Goal: Information Seeking & Learning: Learn about a topic

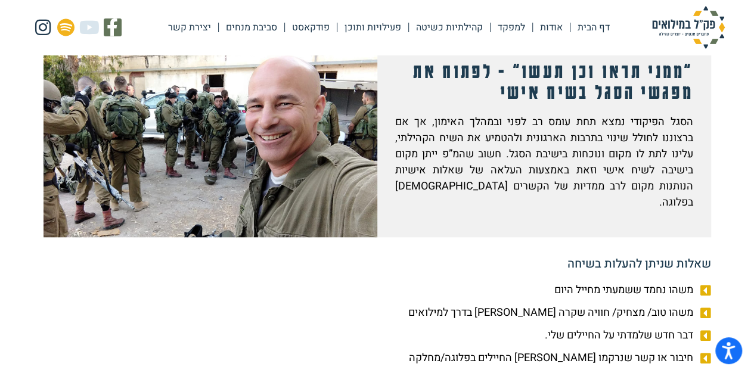
scroll to position [408, 0]
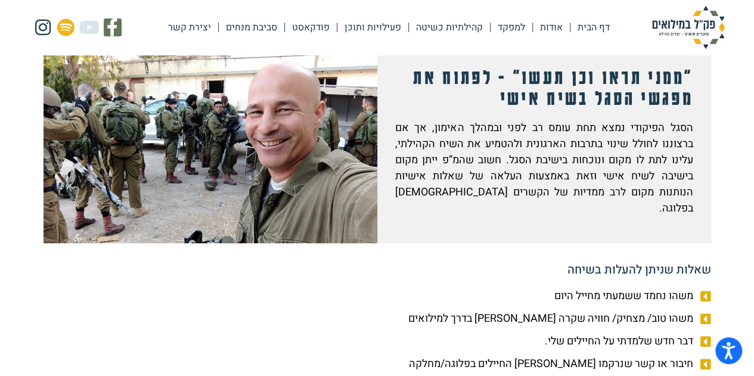
drag, startPoint x: 762, startPoint y: 14, endPoint x: 296, endPoint y: 244, distance: 520.4
click at [296, 244] on div "שאלות שניתן להעלות בשיחה" at bounding box center [376, 259] width 667 height 33
click at [314, 150] on div at bounding box center [210, 140] width 334 height 203
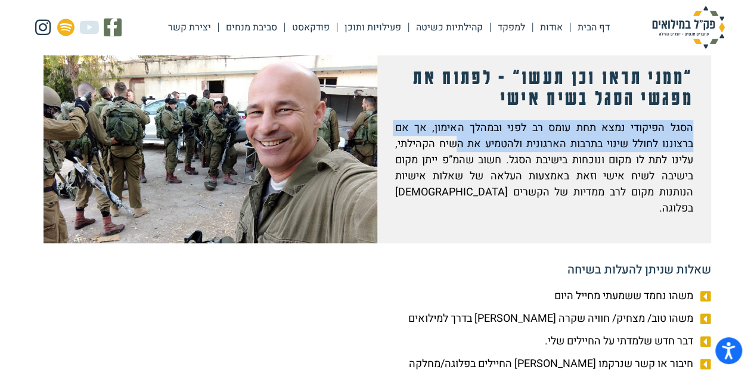
drag, startPoint x: 459, startPoint y: 141, endPoint x: 493, endPoint y: 102, distance: 52.0
click at [493, 102] on div ""ממני תראו וכן תעשו" - לפתוח את מפגשי הסגל בשיח אישי הסגל הפיקודי נמצא תחת עומס…" at bounding box center [544, 140] width 334 height 203
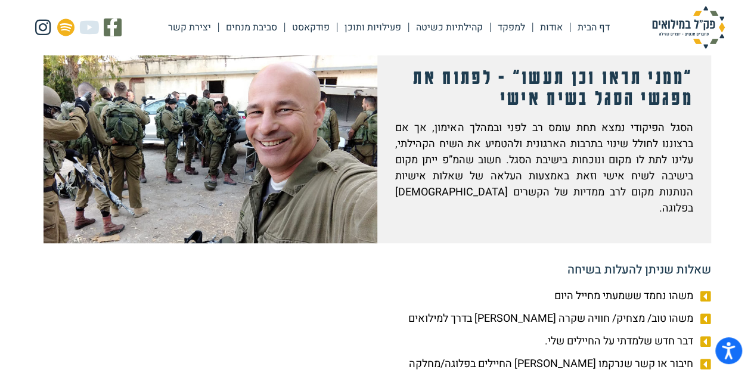
click at [694, 70] on div ""ממני תראו וכן תעשו" - לפתוח את מפגשי הסגל בשיח אישי הסגל הפיקודי נמצא תחת עומס…" at bounding box center [544, 140] width 334 height 203
click at [694, 71] on div ""ממני תראו וכן תעשו" - לפתוח את מפגשי הסגל בשיח אישי הסגל הפיקודי נמצא תחת עומס…" at bounding box center [544, 140] width 334 height 203
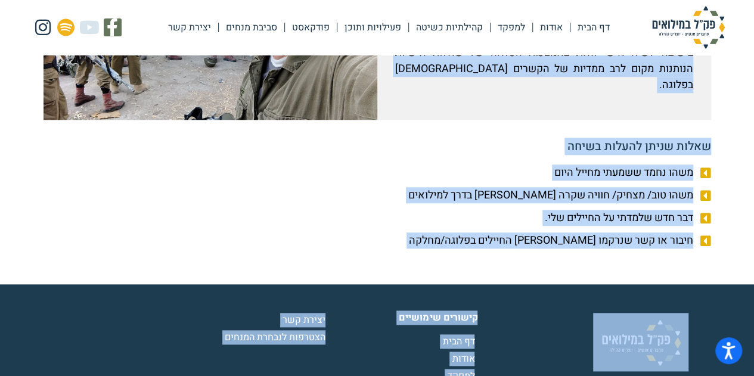
scroll to position [627, 0]
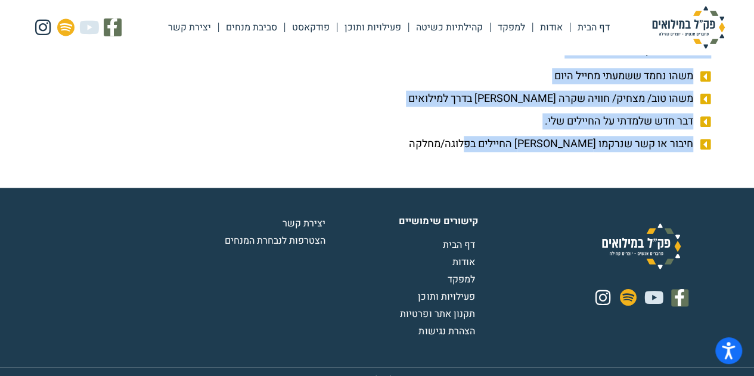
drag, startPoint x: 692, startPoint y: 69, endPoint x: 417, endPoint y: 117, distance: 279.0
copy div ""ממני תראו וכן תעשו" - לפתוח את מפגשי הסגל בשיח אישי הסגל הפיקודי נמצא תחת עומס…"
click at [517, 20] on link "למפקד" at bounding box center [511, 27] width 42 height 27
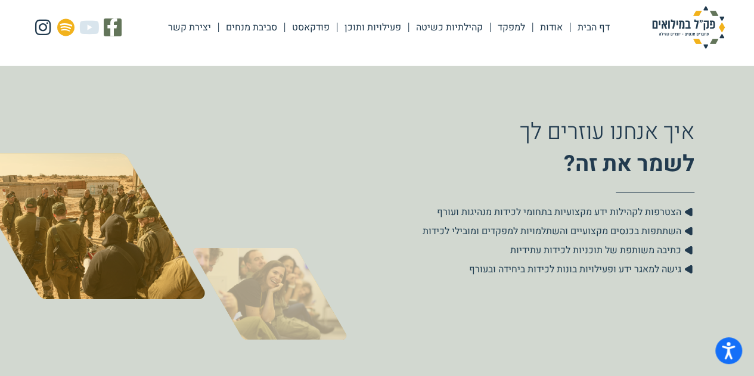
scroll to position [2147, 0]
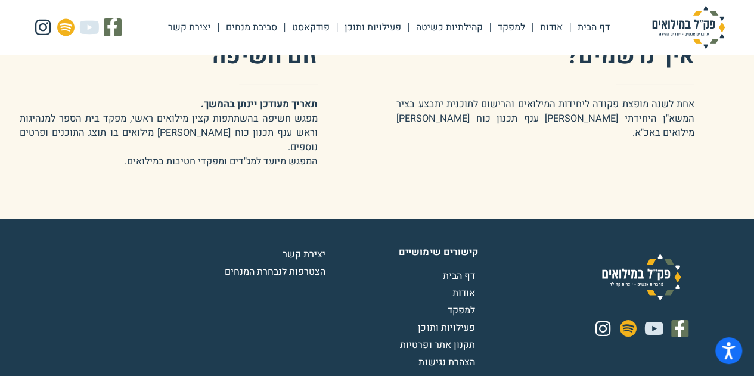
click at [386, 21] on link "פעילויות ותוכן" at bounding box center [372, 27] width 71 height 27
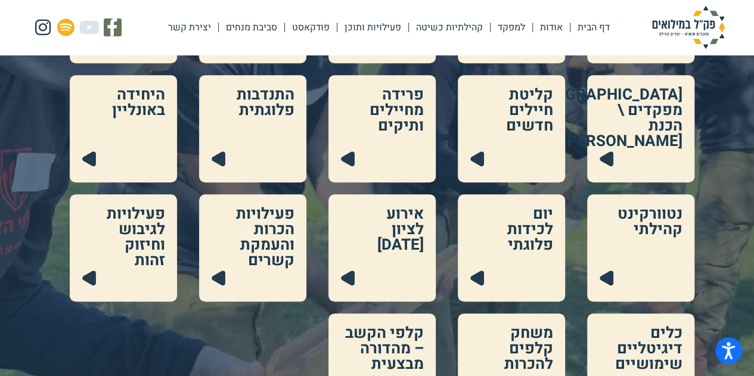
scroll to position [281, 0]
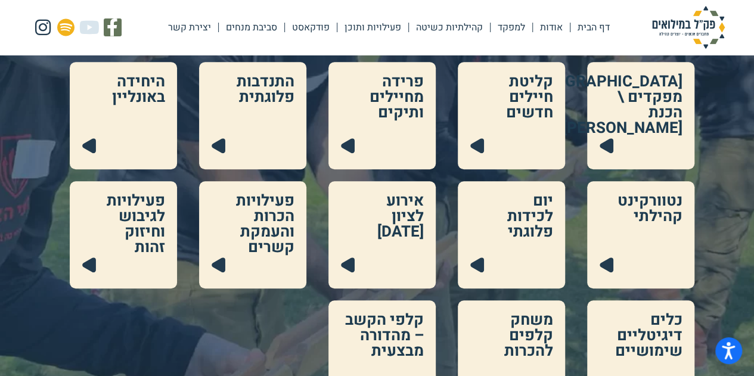
click at [604, 140] on link at bounding box center [640, 115] width 107 height 107
click at [475, 140] on link at bounding box center [511, 115] width 107 height 107
